Goal: Information Seeking & Learning: Learn about a topic

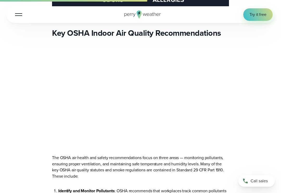
scroll to position [937, 0]
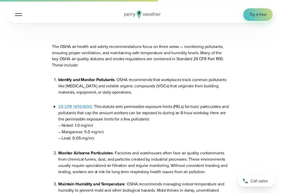
click at [200, 52] on p "The OSHA air health and safety recommendations focus on three areas — monitorin…" at bounding box center [140, 55] width 177 height 25
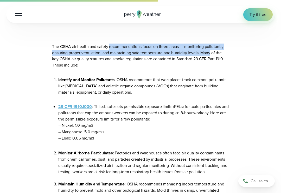
drag, startPoint x: 200, startPoint y: 52, endPoint x: 107, endPoint y: 43, distance: 93.4
drag, startPoint x: 107, startPoint y: 43, endPoint x: 92, endPoint y: 42, distance: 14.9
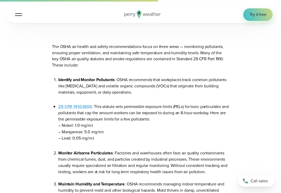
click at [199, 52] on p "The OSHA air health and safety recommendations focus on three areas — monitorin…" at bounding box center [140, 55] width 177 height 25
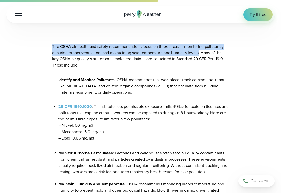
drag, startPoint x: 194, startPoint y: 52, endPoint x: 53, endPoint y: 47, distance: 141.7
click at [53, 47] on p "The OSHA air health and safety recommendations focus on three areas — monitorin…" at bounding box center [140, 55] width 177 height 25
drag, startPoint x: 53, startPoint y: 47, endPoint x: 60, endPoint y: 50, distance: 7.8
copy p "The OSHA air health and safety recommendations focus on three areas — monitorin…"
click at [85, 54] on p "The OSHA air health and safety recommendations focus on three areas — monitorin…" at bounding box center [140, 55] width 177 height 25
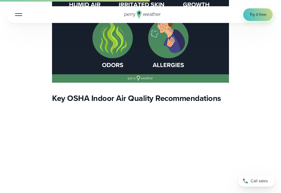
scroll to position [755, 0]
